Goal: Information Seeking & Learning: Learn about a topic

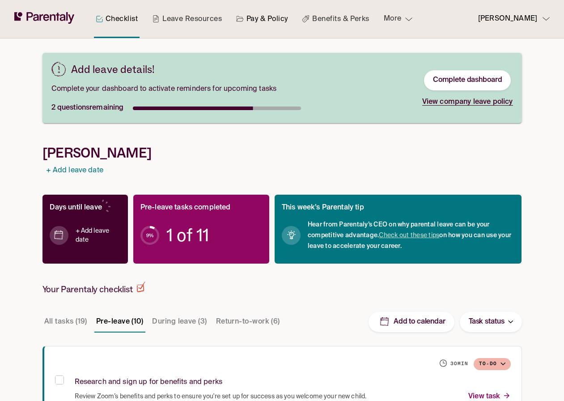
click at [274, 19] on link "Pay & Policy" at bounding box center [261, 19] width 55 height 38
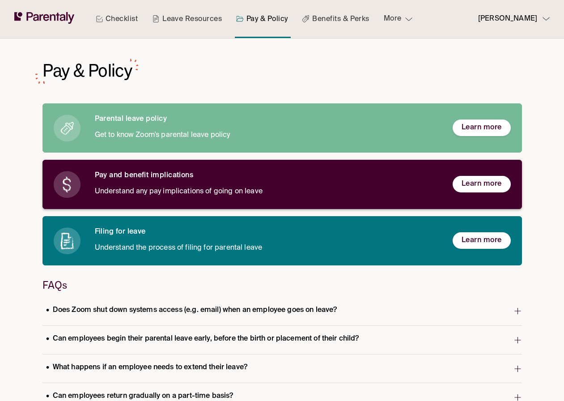
click at [231, 189] on p "Understand any pay implications of going on leave" at bounding box center [267, 192] width 344 height 12
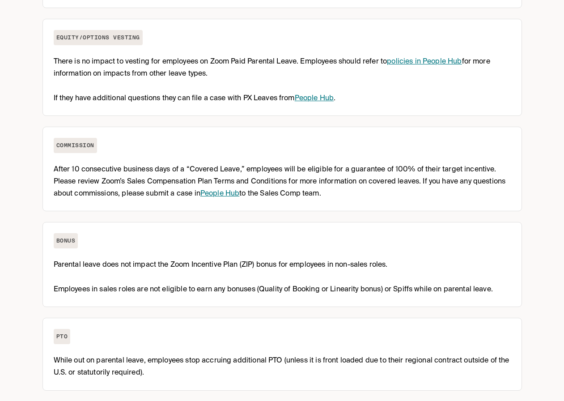
scroll to position [334, 0]
